Goal: Information Seeking & Learning: Understand process/instructions

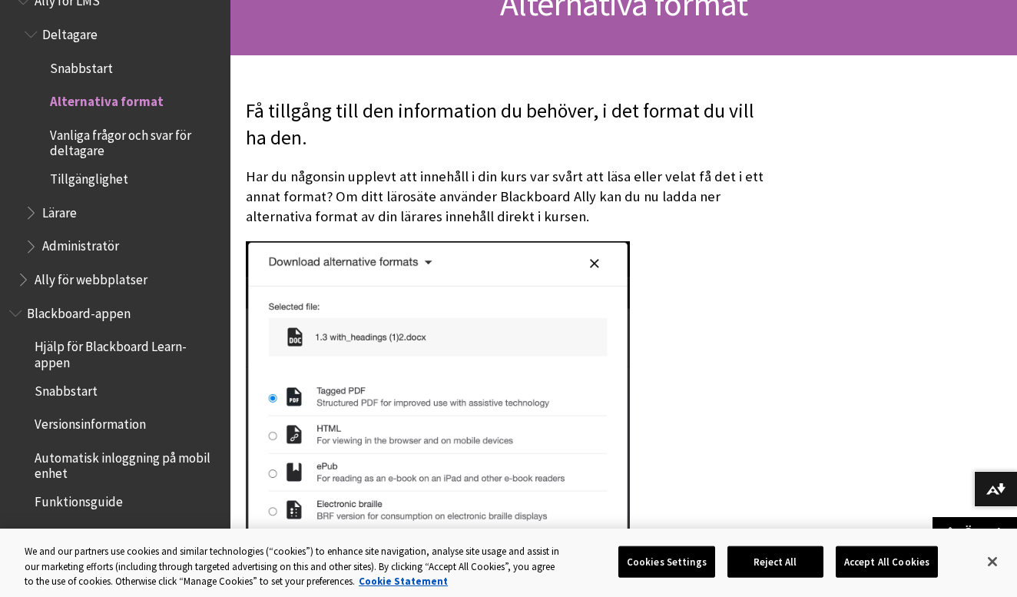
scroll to position [184, 0]
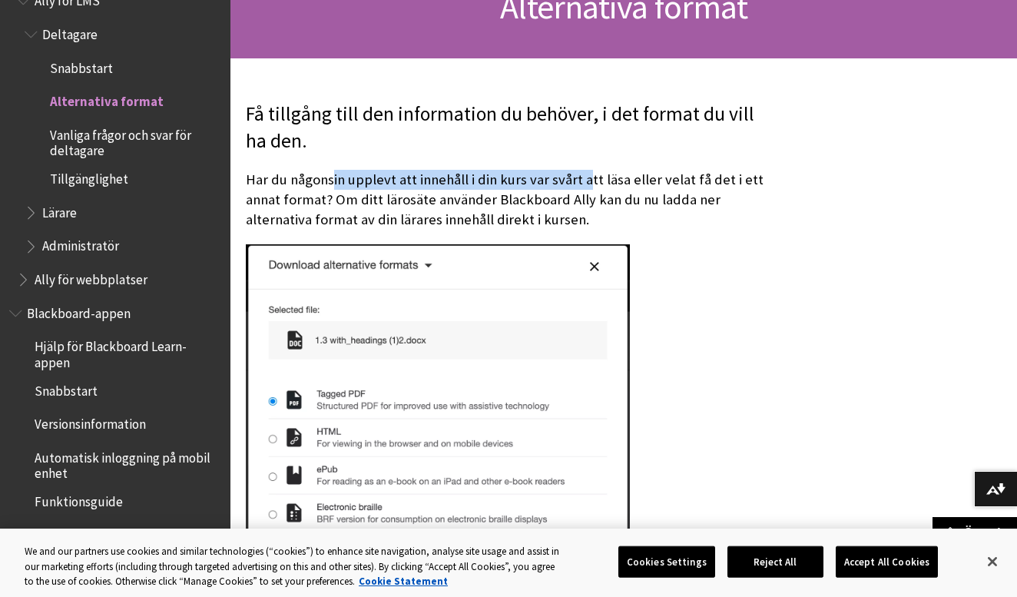
drag, startPoint x: 334, startPoint y: 179, endPoint x: 587, endPoint y: 184, distance: 252.8
click at [587, 185] on p "Har du någonsin upplevt att innehåll i din kurs var svårt att läsa eller velat …" at bounding box center [510, 200] width 529 height 61
click at [587, 184] on p "Har du någonsin upplevt att innehåll i din kurs var svårt att läsa eller velat …" at bounding box center [510, 200] width 529 height 61
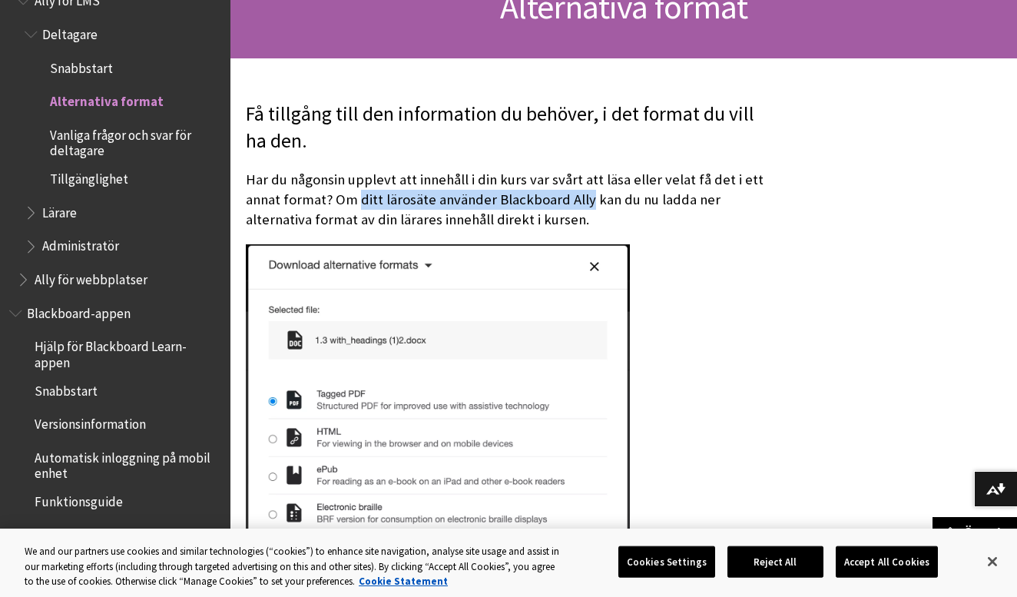
drag, startPoint x: 358, startPoint y: 196, endPoint x: 586, endPoint y: 196, distance: 228.2
click at [586, 196] on p "Har du någonsin upplevt att innehåll i din kurs var svårt att läsa eller velat …" at bounding box center [510, 200] width 529 height 61
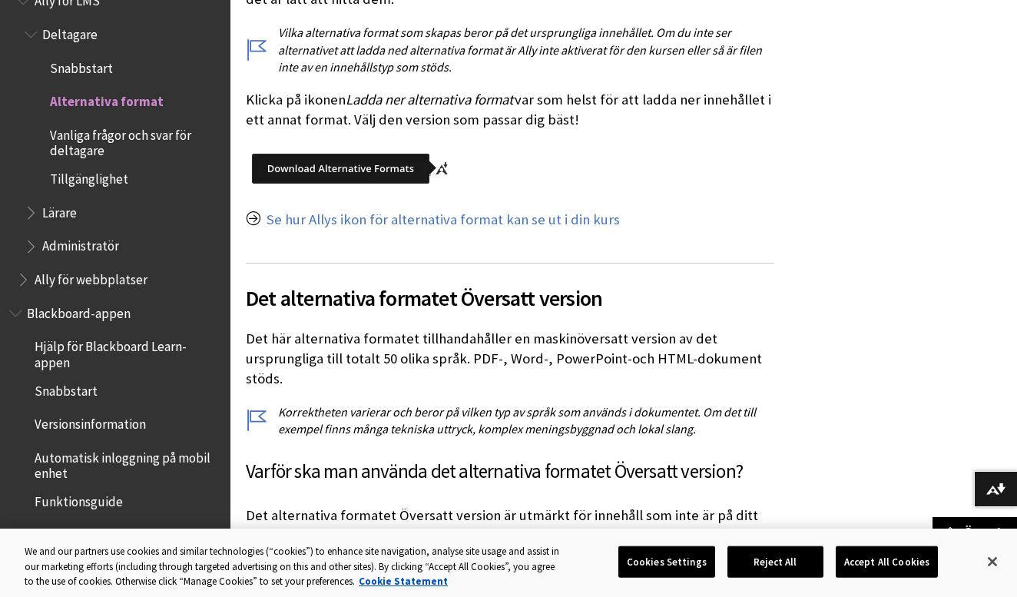
scroll to position [1317, 0]
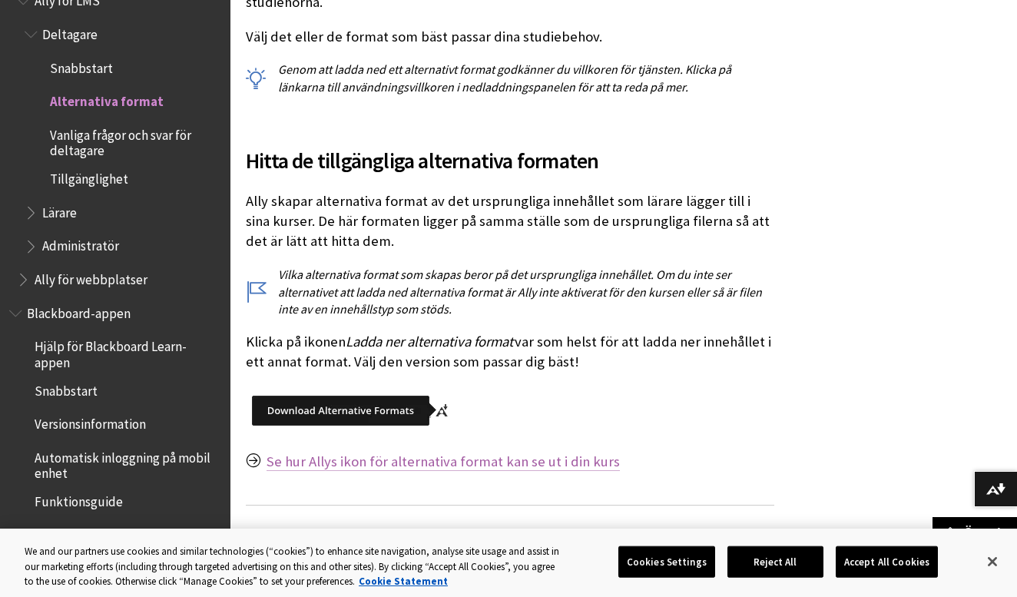
click at [458, 452] on link "Se hur Allys ikon för alternativa format kan se ut i din kurs" at bounding box center [443, 461] width 353 height 18
click at [434, 452] on link "Se hur Allys ikon för alternativa format kan se ut i din kurs" at bounding box center [443, 461] width 353 height 18
click at [360, 452] on link "Se hur Allys ikon för alternativa format kan se ut i din kurs" at bounding box center [443, 461] width 353 height 18
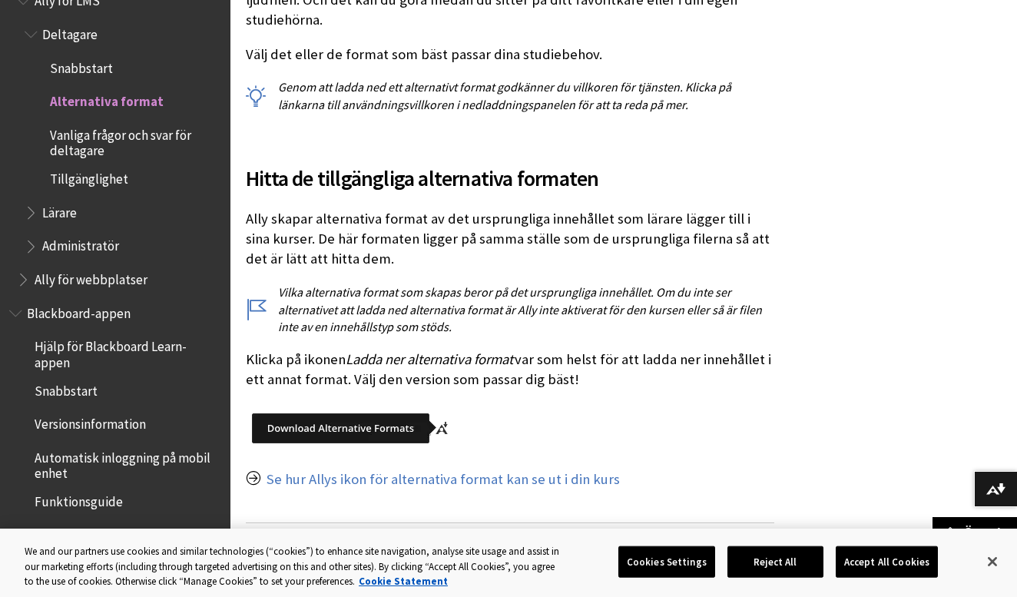
scroll to position [1299, 0]
